Goal: Browse casually: Explore the website without a specific task or goal

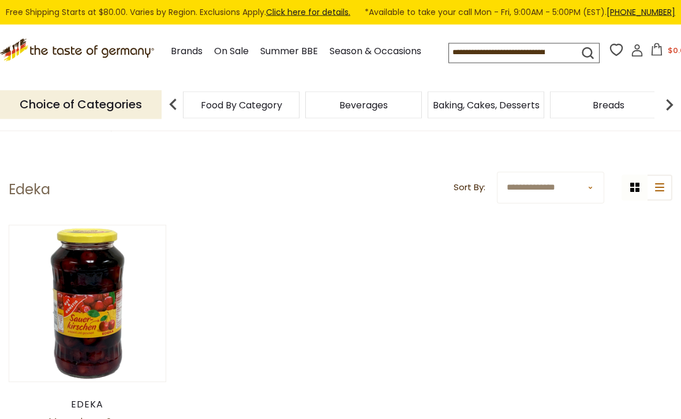
scroll to position [33, 0]
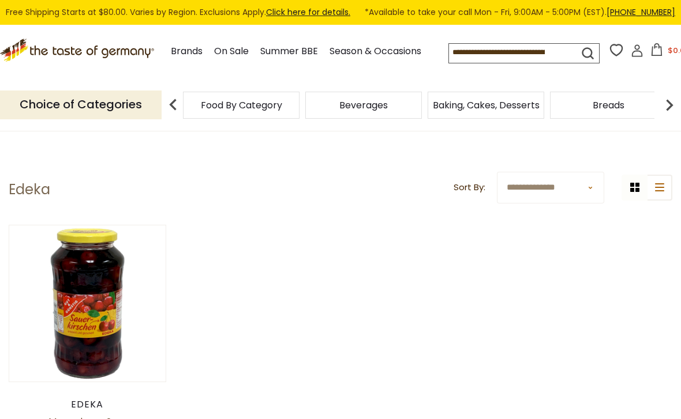
click at [73, 119] on p "Choice of Categories" at bounding box center [80, 105] width 161 height 28
click at [171, 117] on img at bounding box center [172, 104] width 23 height 23
click at [679, 117] on img at bounding box center [668, 104] width 23 height 23
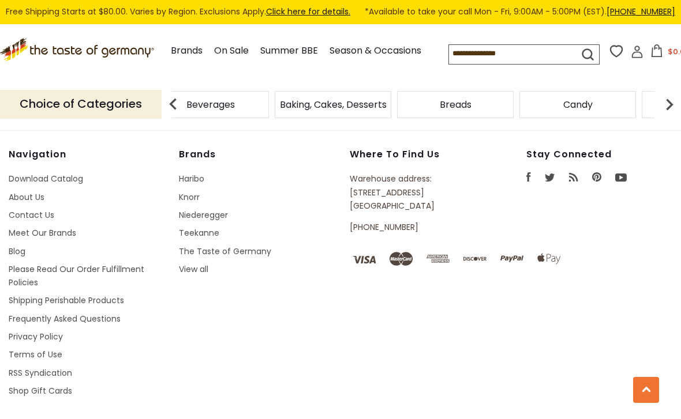
scroll to position [593, 0]
click at [650, 58] on icon at bounding box center [656, 51] width 13 height 13
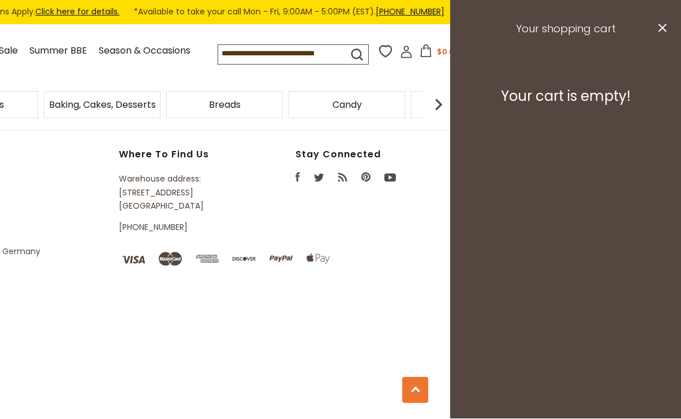
click at [673, 37] on h3 "Your shopping cart" at bounding box center [565, 29] width 231 height 59
click at [664, 25] on icon at bounding box center [662, 28] width 8 height 8
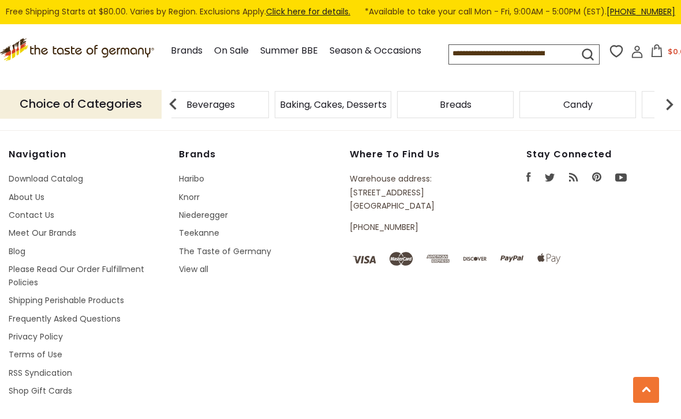
click at [66, 232] on link "Meet Our Brands" at bounding box center [42, 234] width 67 height 12
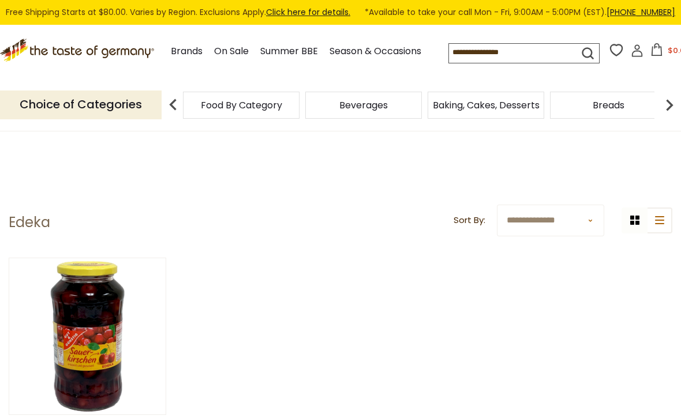
click at [595, 219] on select "**********" at bounding box center [550, 221] width 107 height 32
select select "**********"
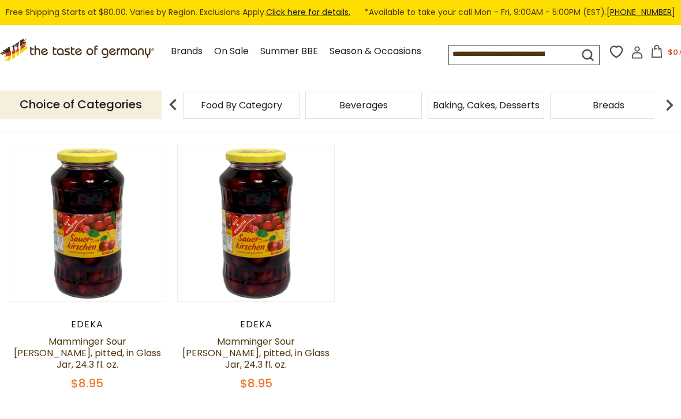
scroll to position [114, 0]
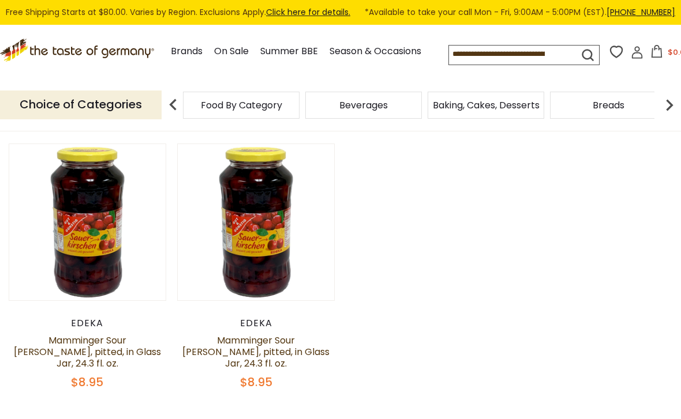
click at [267, 381] on span "$8.95" at bounding box center [256, 382] width 32 height 16
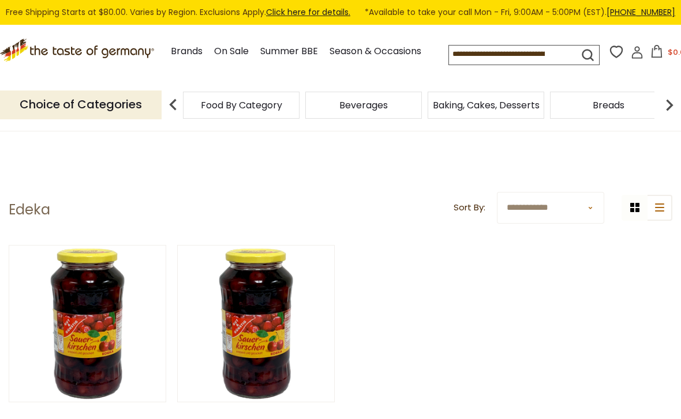
scroll to position [11, 0]
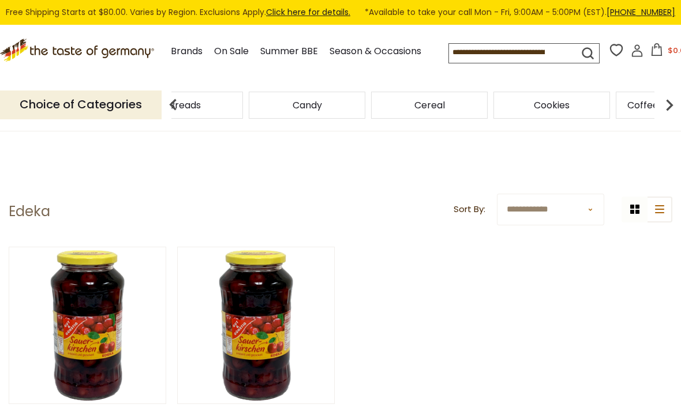
click at [677, 117] on img at bounding box center [668, 104] width 23 height 23
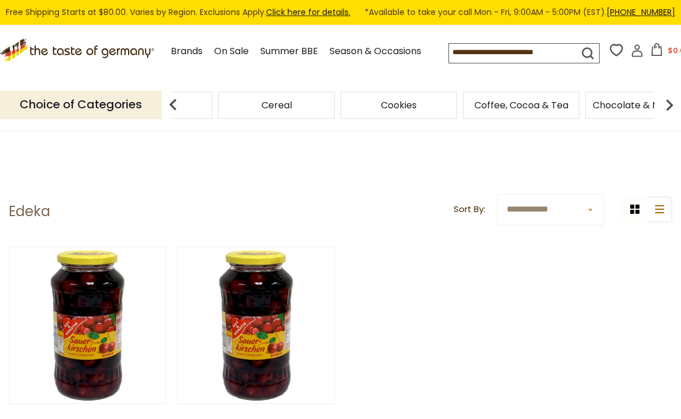
click at [676, 117] on img at bounding box center [668, 104] width 23 height 23
click at [589, 208] on select "**********" at bounding box center [550, 210] width 107 height 32
select select "******"
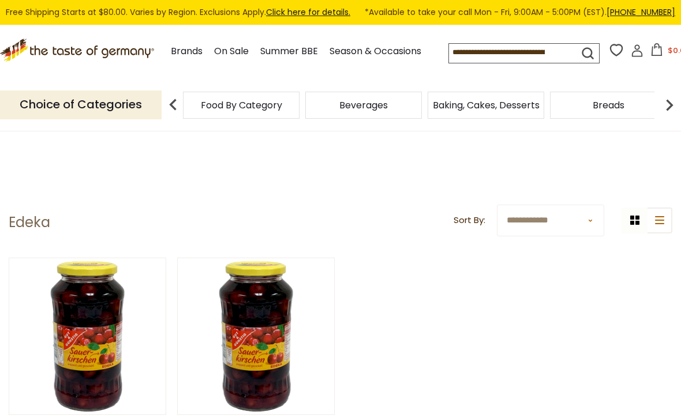
click at [170, 117] on img at bounding box center [172, 104] width 23 height 23
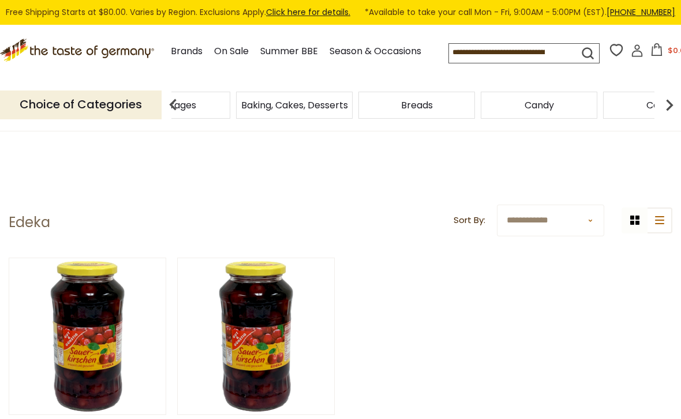
click at [108, 119] on div "Beverages" at bounding box center [49, 105] width 117 height 27
click at [201, 110] on span "Breads" at bounding box center [186, 105] width 32 height 9
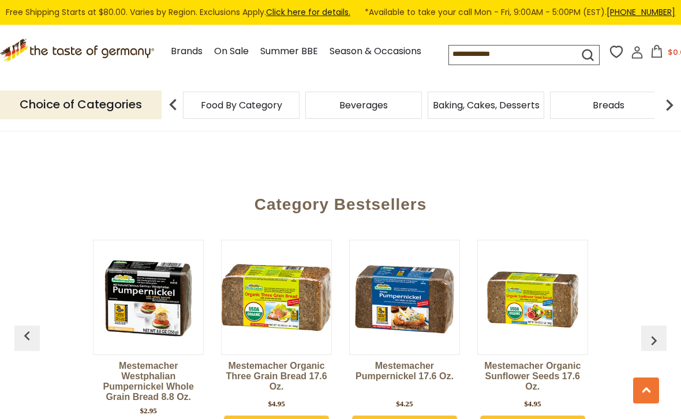
scroll to position [2887, 0]
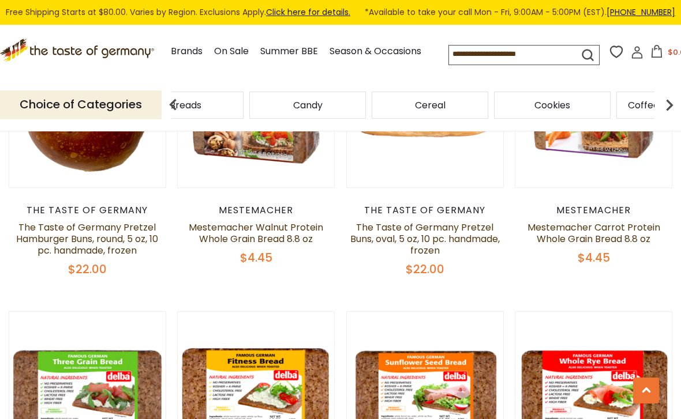
scroll to position [1514, 0]
